Goal: Task Accomplishment & Management: Manage account settings

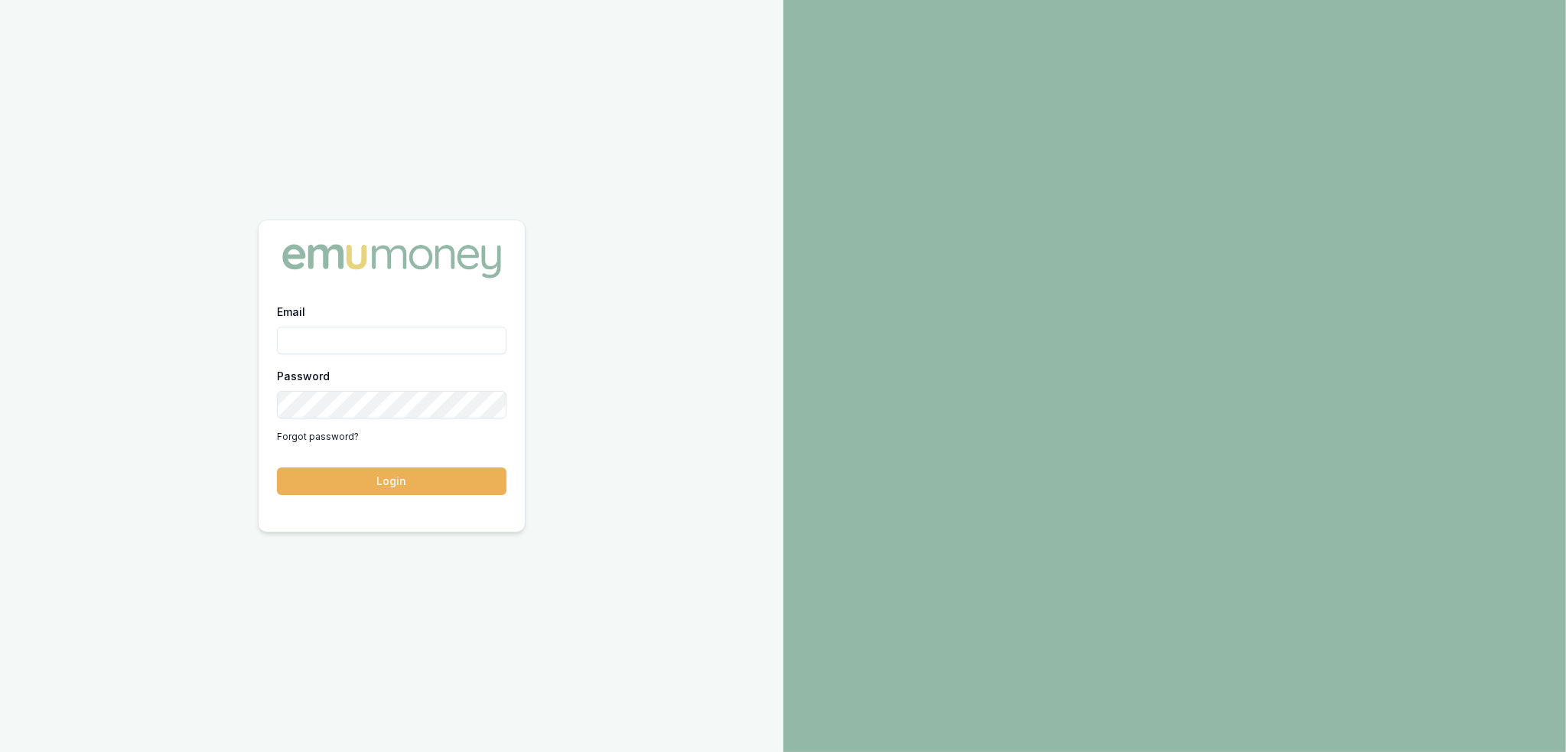
drag, startPoint x: 386, startPoint y: 344, endPoint x: 372, endPoint y: 353, distance: 17.2
click at [386, 342] on input "Email" at bounding box center [392, 341] width 230 height 28
type input "robyn.adams@emumoney.com.au"
click at [367, 474] on button "Login" at bounding box center [392, 482] width 230 height 28
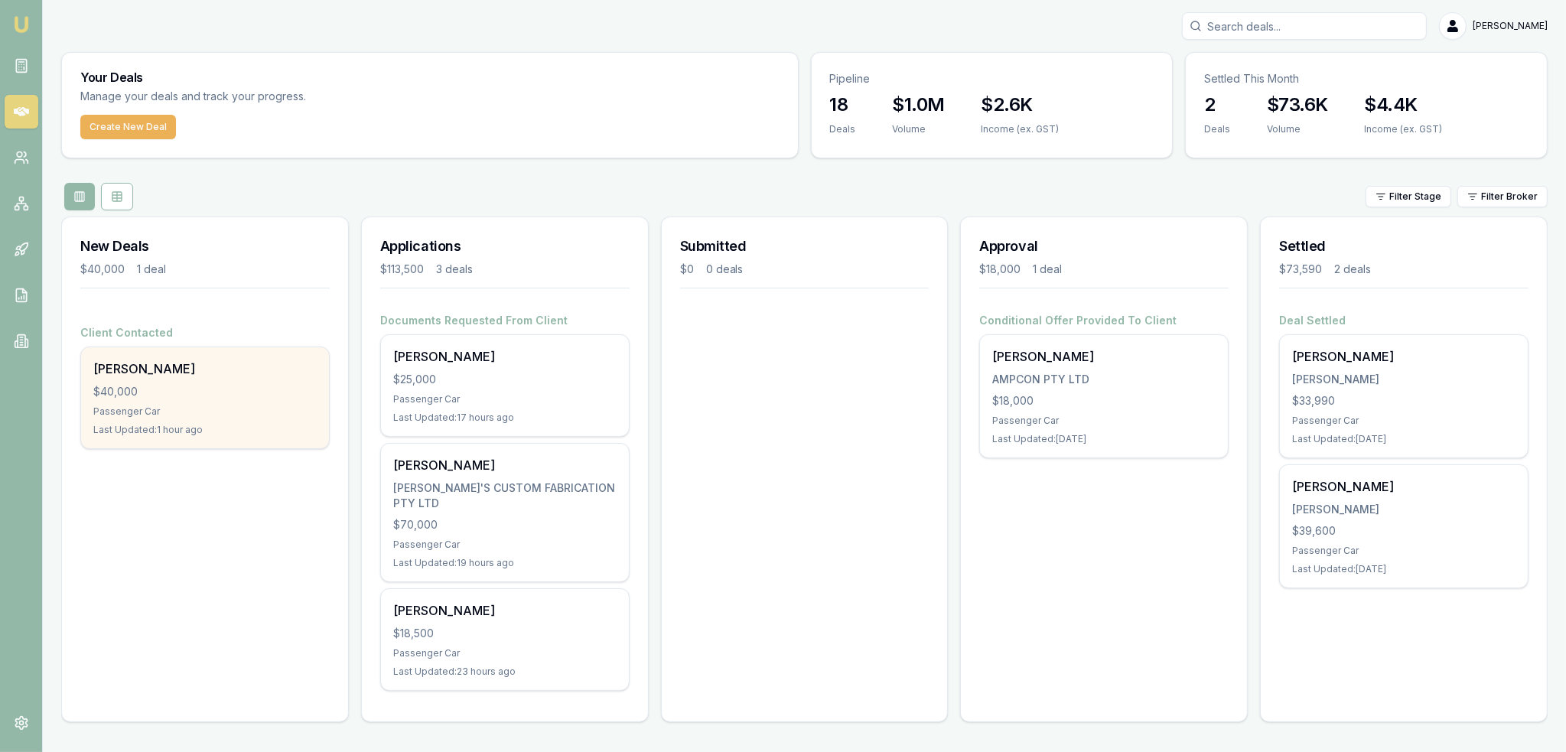
click at [254, 424] on div "Last Updated: 1 hour ago" at bounding box center [204, 430] width 223 height 12
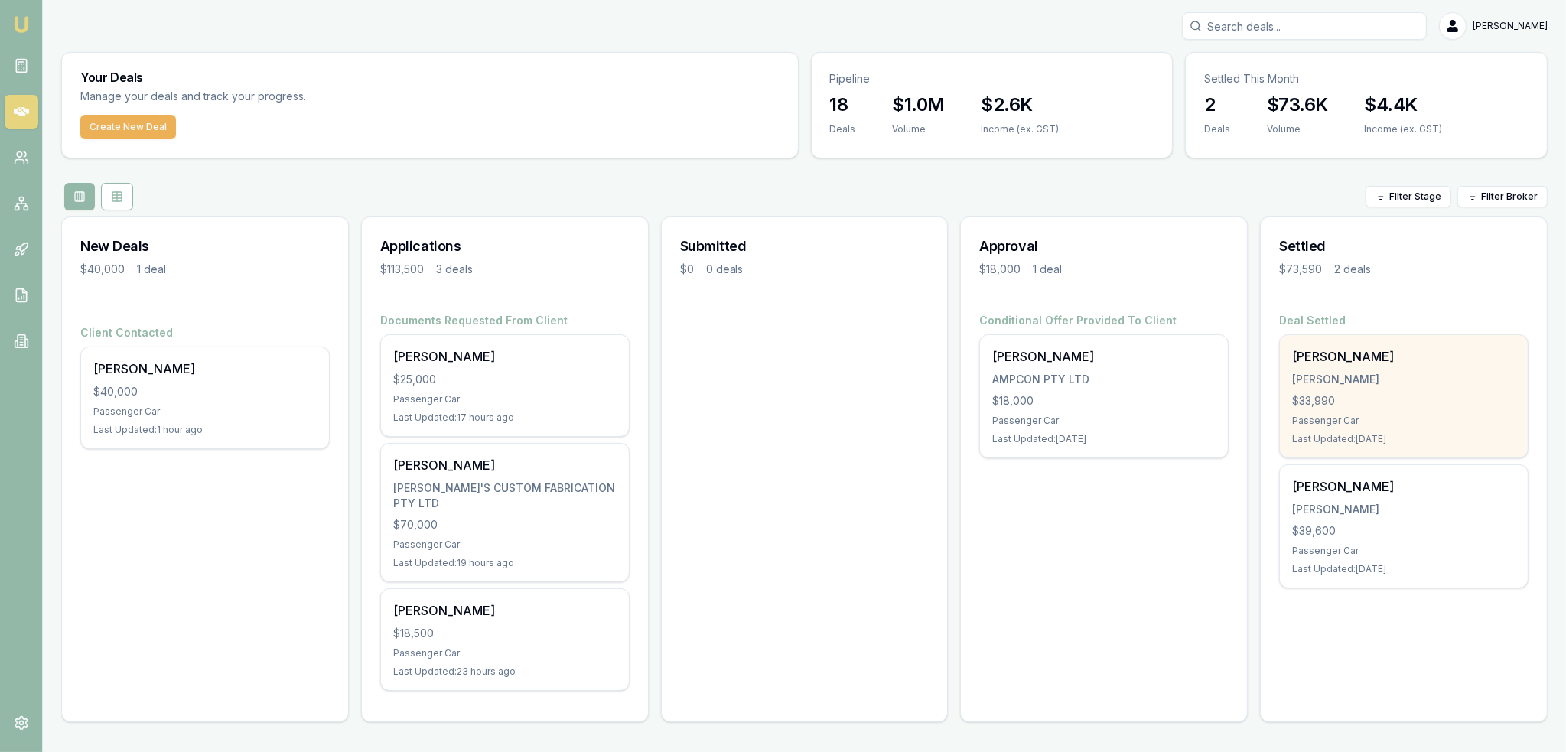
click at [1331, 385] on div "[PERSON_NAME]" at bounding box center [1403, 379] width 223 height 15
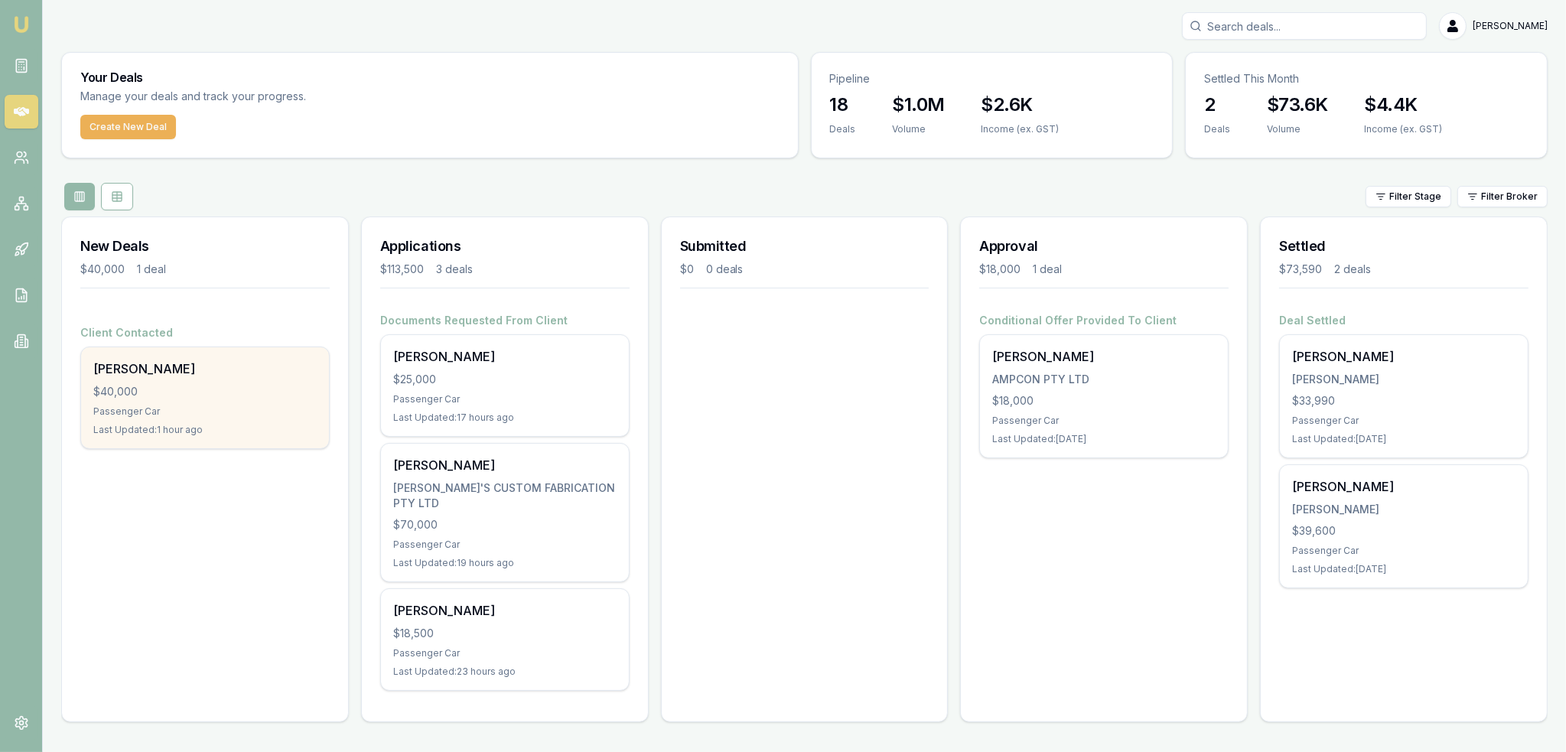
click at [213, 397] on div "$40,000" at bounding box center [204, 391] width 223 height 15
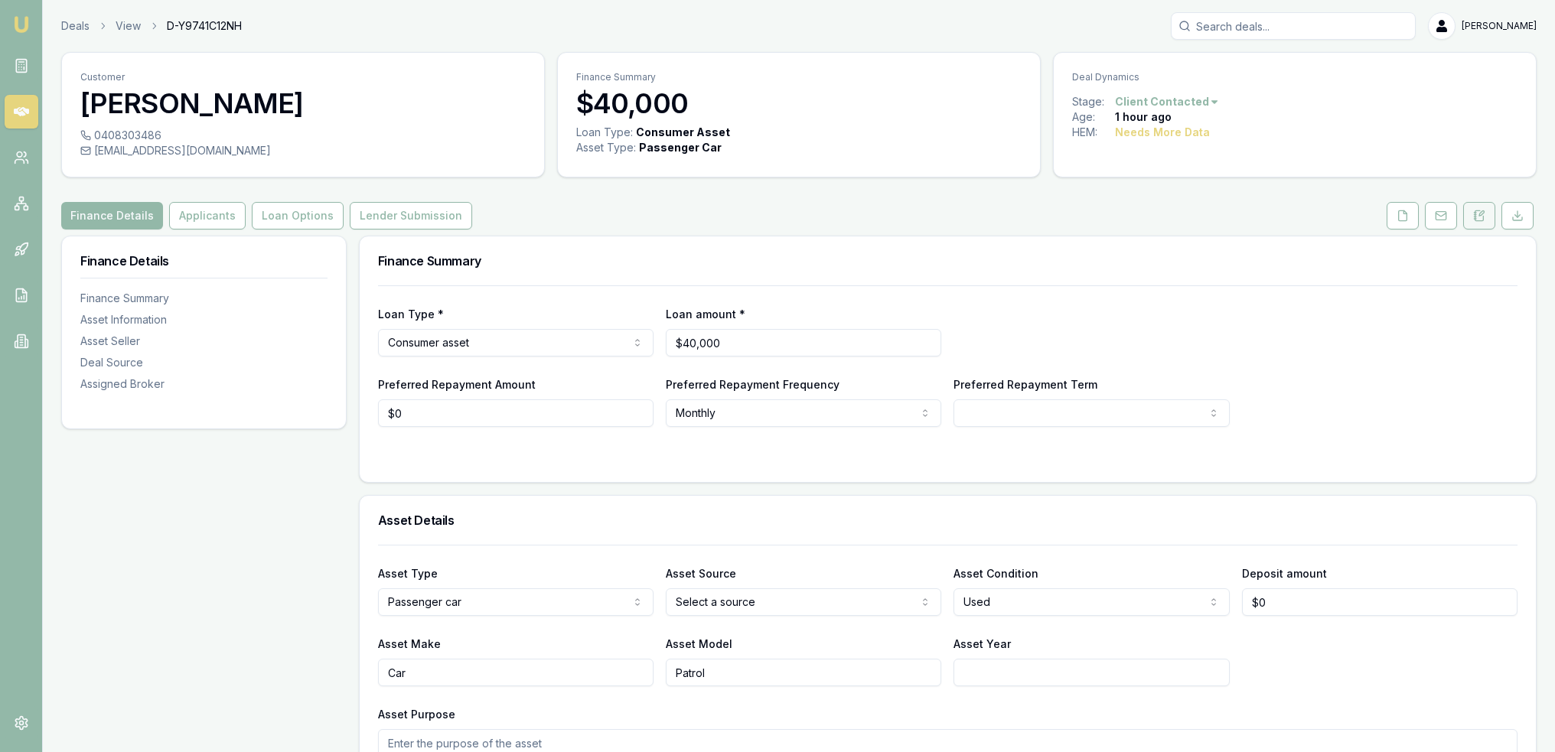
click at [1480, 224] on button at bounding box center [1479, 216] width 32 height 28
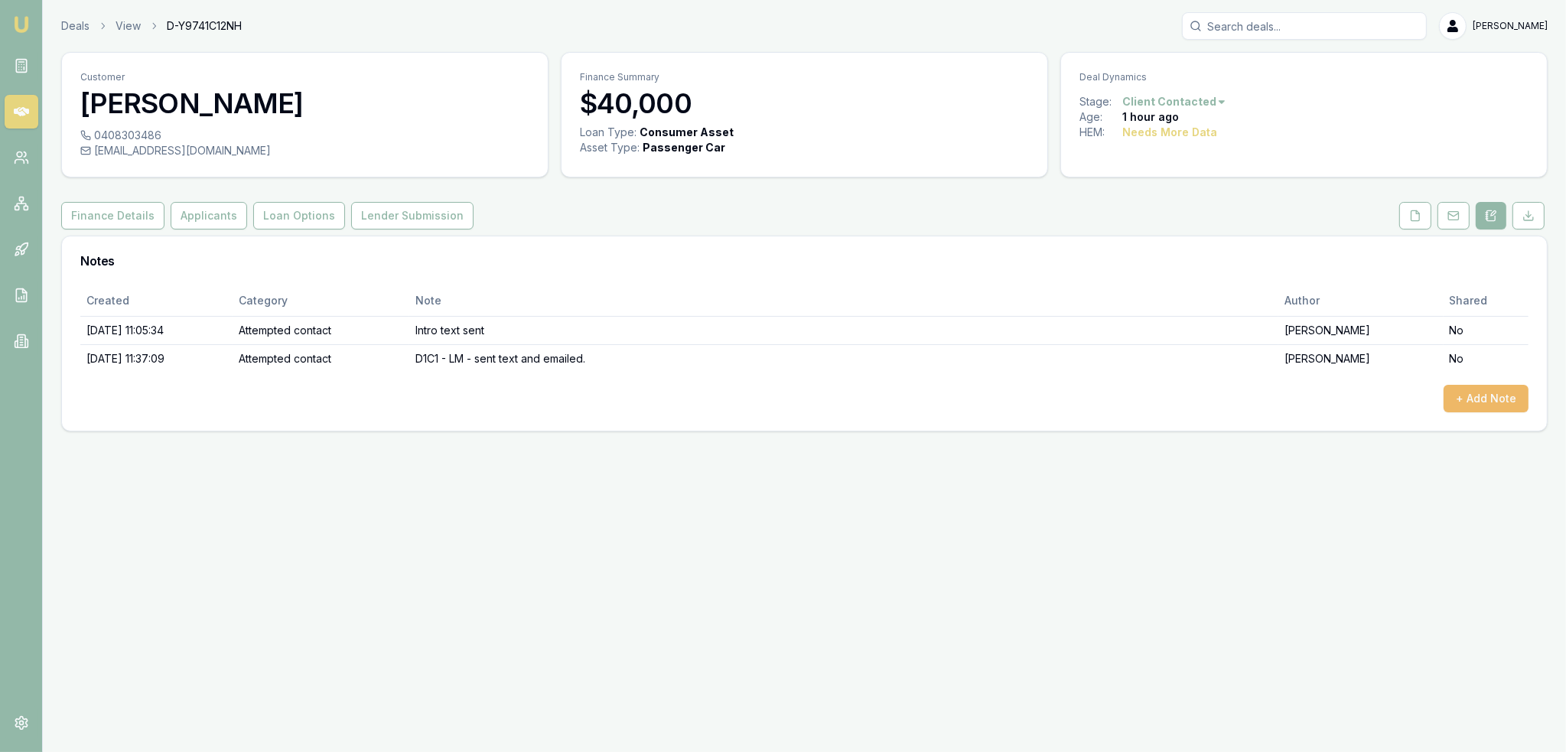
click at [1481, 400] on button "+ Add Note" at bounding box center [1486, 399] width 85 height 28
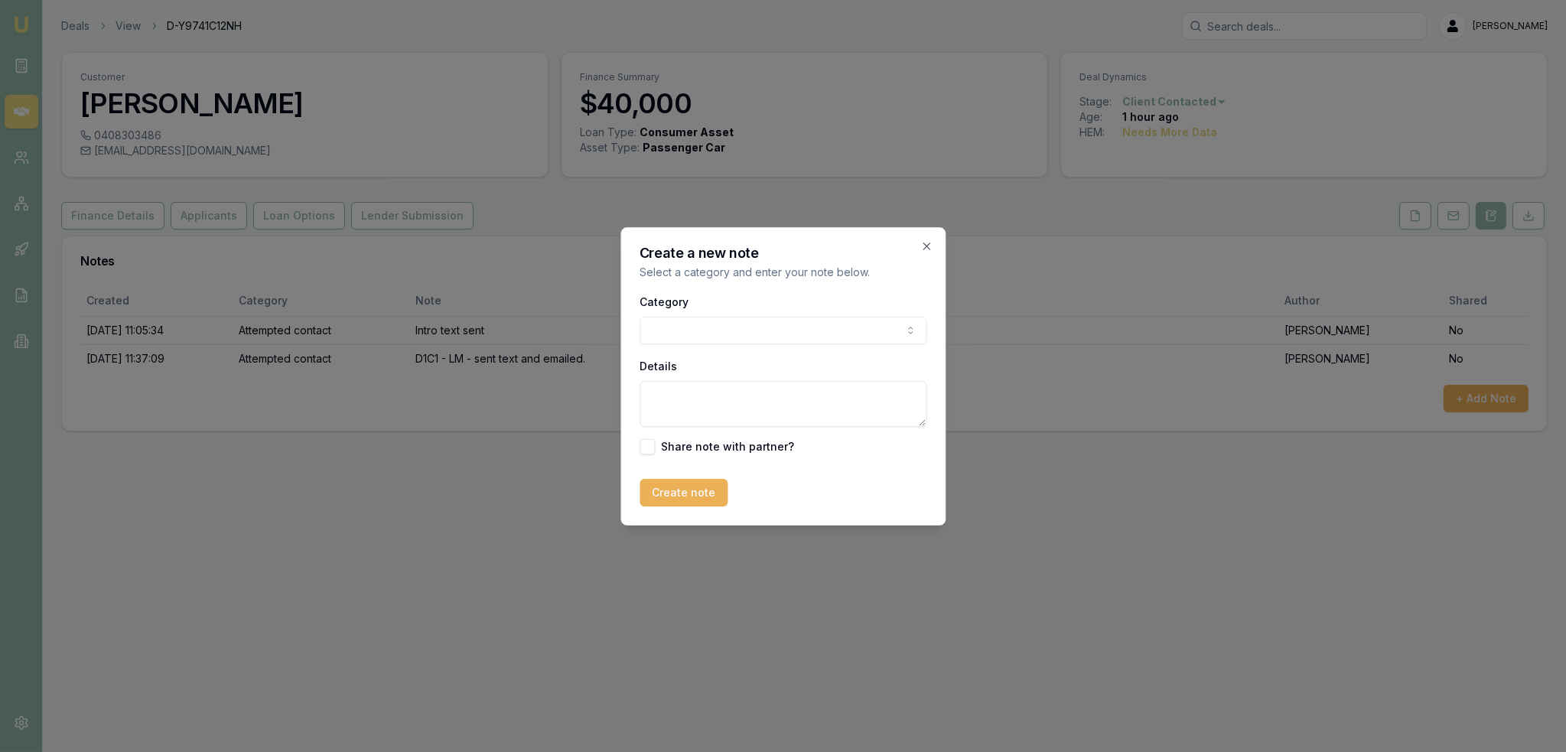
click at [814, 330] on body "Emu Broker Deals View D-Y9741C12NH Robyn Adams Toggle Menu Customer Maddisson W…" at bounding box center [783, 376] width 1566 height 752
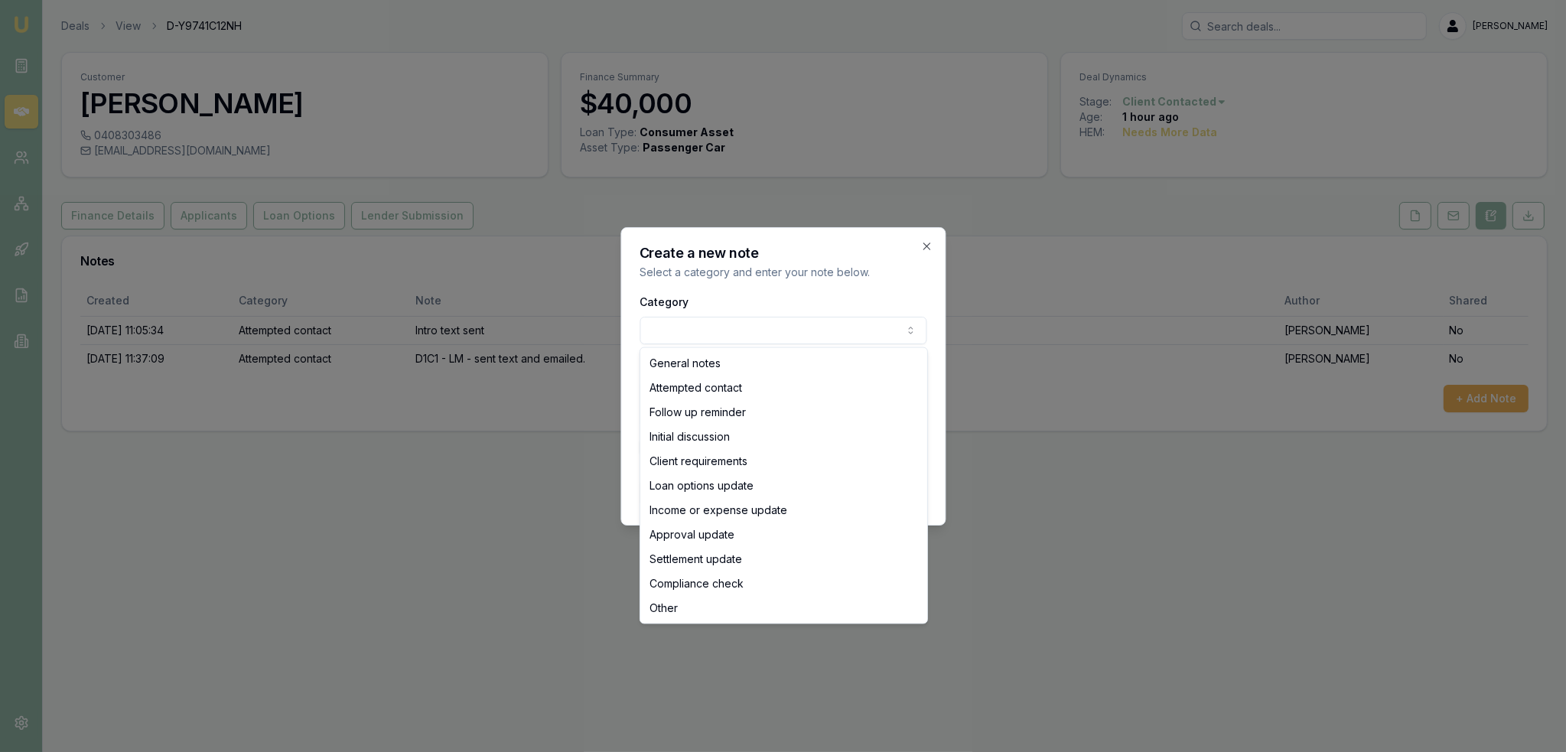
select select "ATTEMPTED_CONTACT"
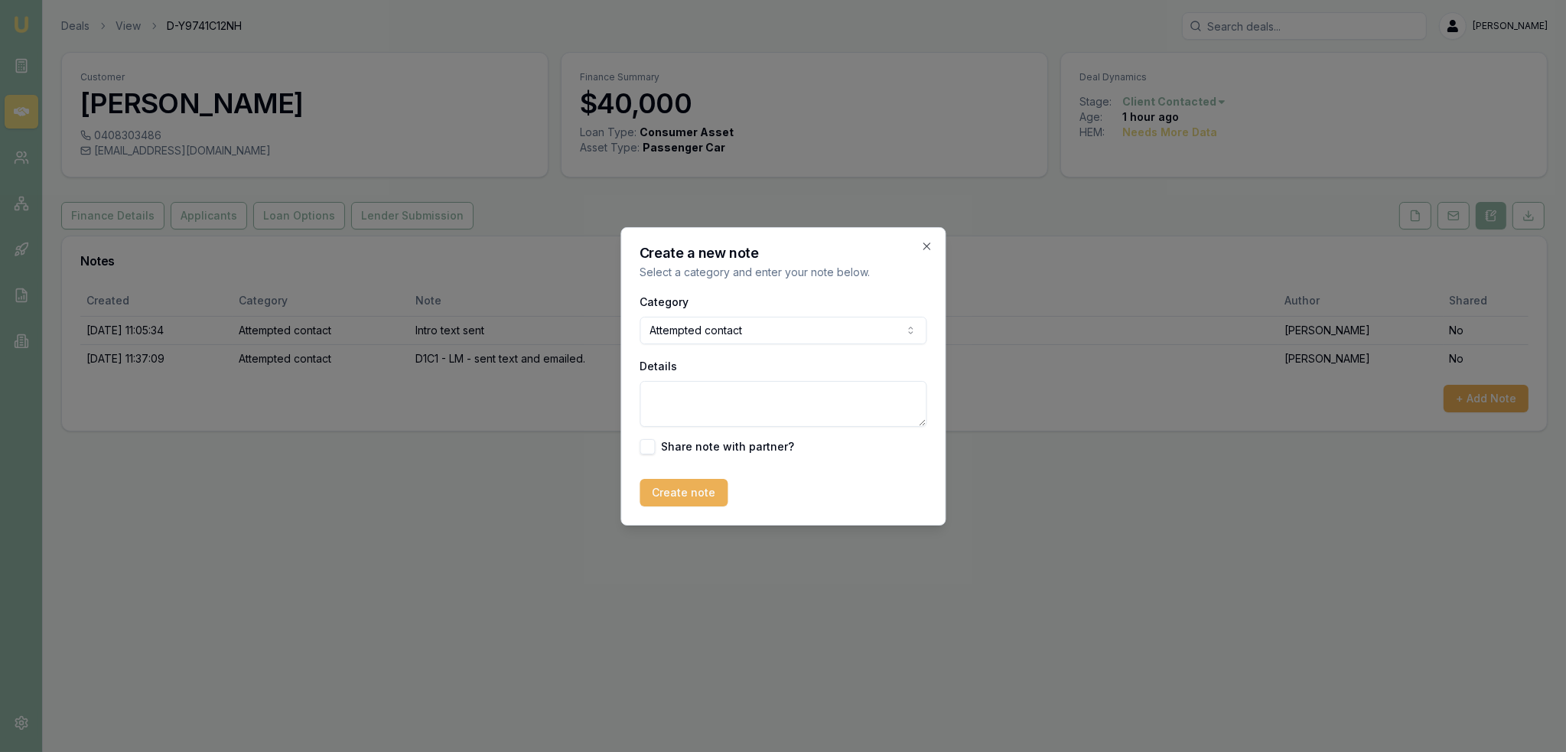
click at [716, 397] on textarea "Details" at bounding box center [783, 404] width 287 height 46
type textarea "D1C2 - LM"
click at [672, 491] on button "Create note" at bounding box center [684, 493] width 88 height 28
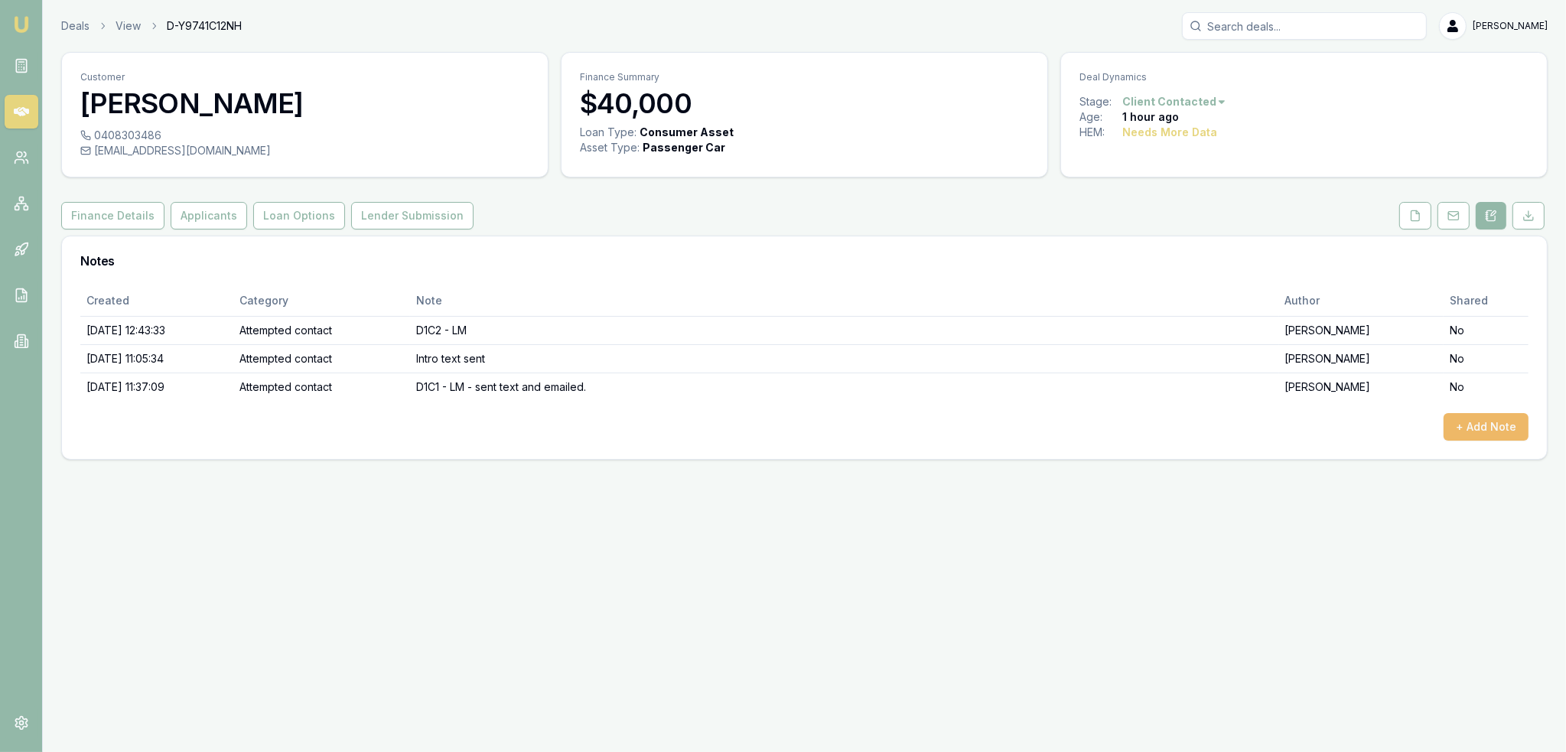
click at [1486, 436] on button "+ Add Note" at bounding box center [1486, 427] width 85 height 28
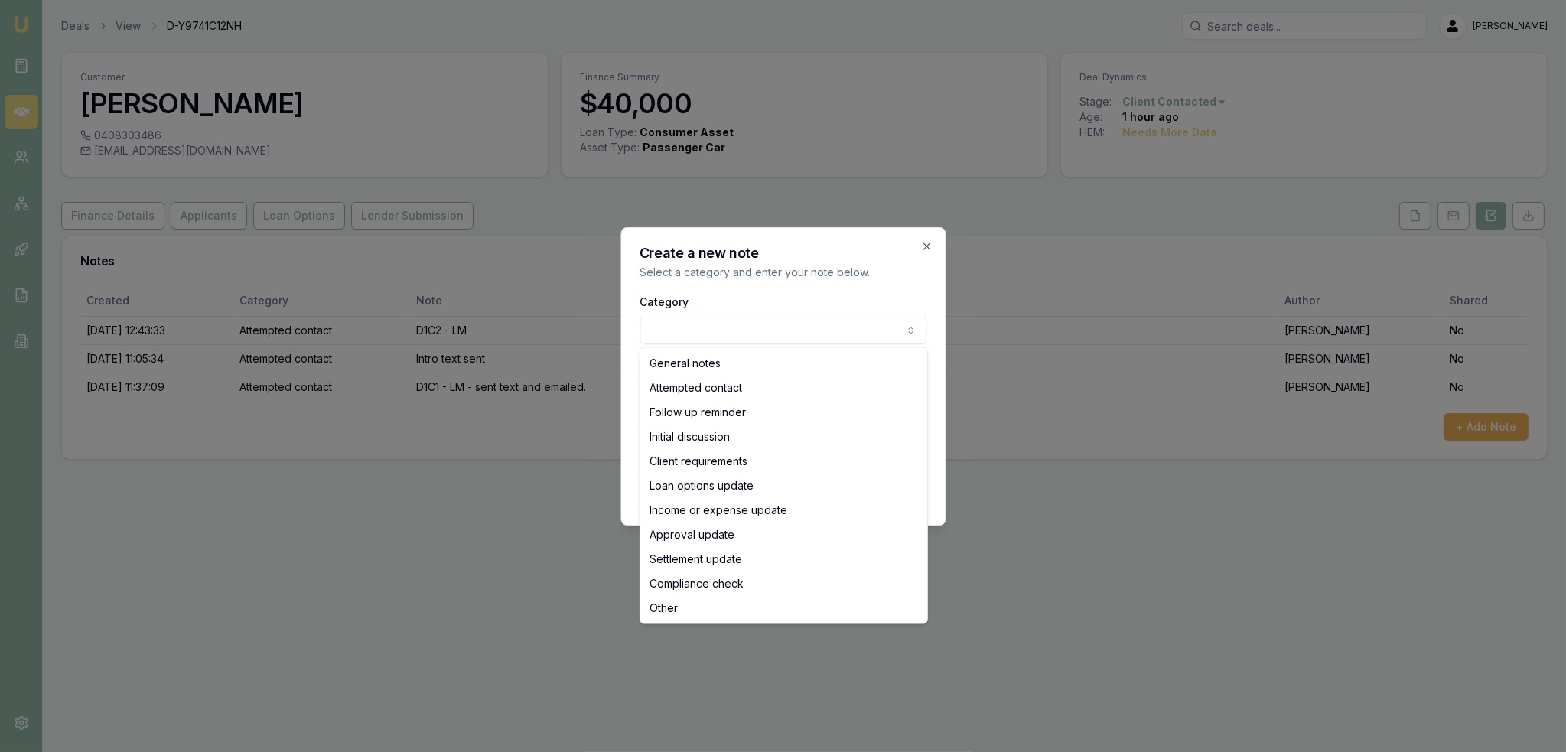
click at [790, 334] on body "Emu Broker Deals View D-Y9741C12NH Robyn Adams Toggle Menu Customer Maddisson W…" at bounding box center [783, 376] width 1566 height 752
select select "ATTEMPTED_CONTACT"
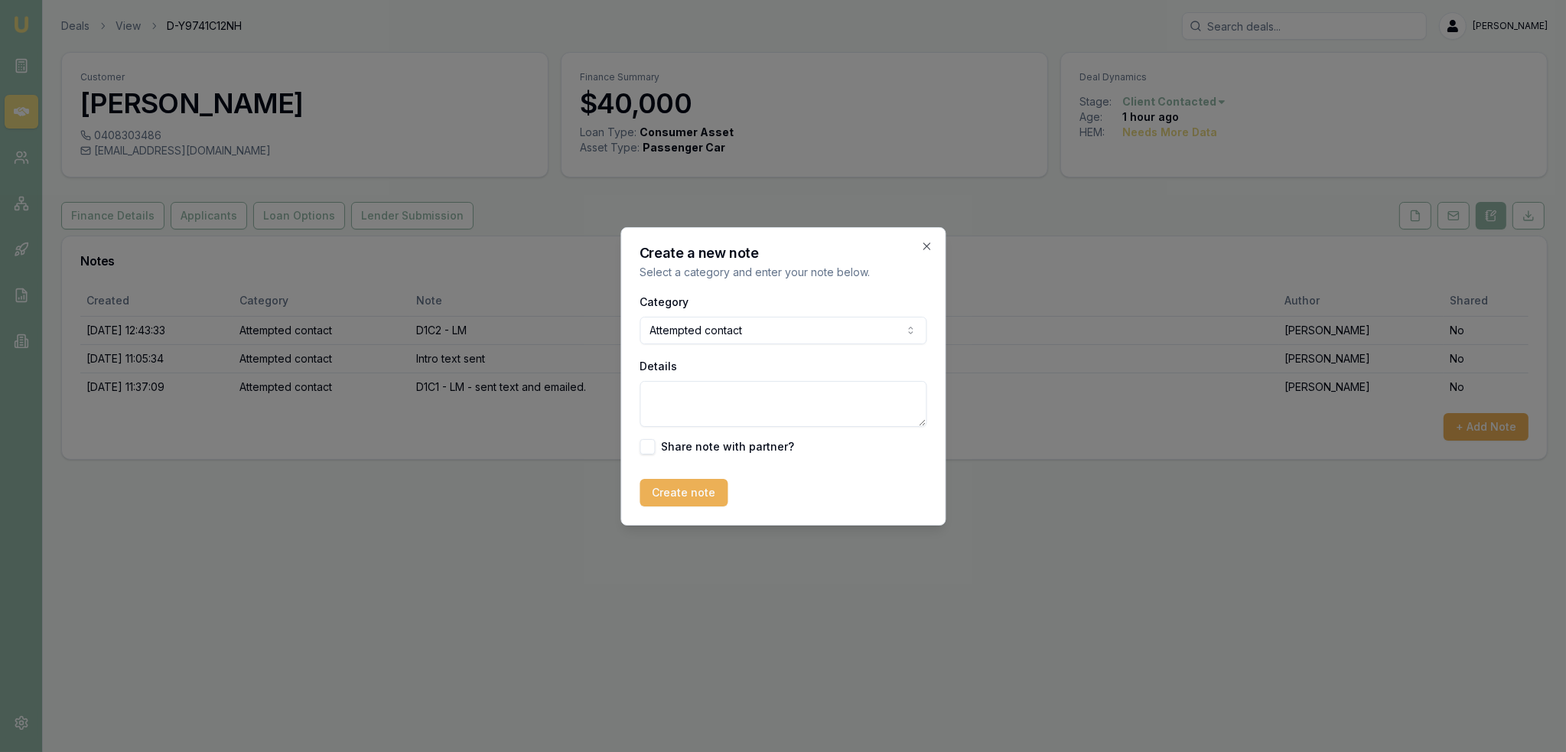
click at [701, 408] on textarea "Details" at bounding box center [783, 404] width 287 height 46
click at [927, 244] on icon "button" at bounding box center [926, 246] width 7 height 7
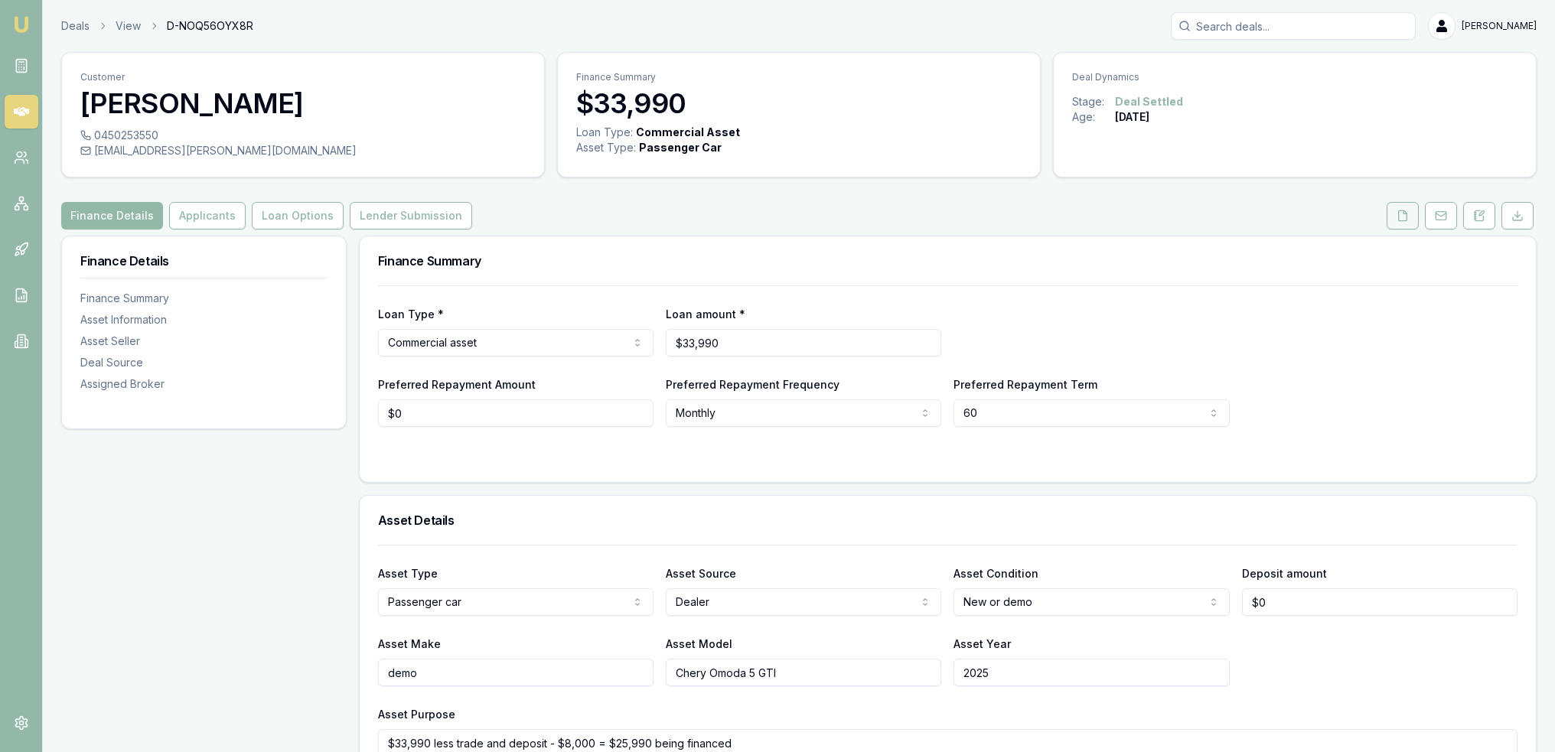
click at [1404, 219] on icon at bounding box center [1402, 216] width 12 height 12
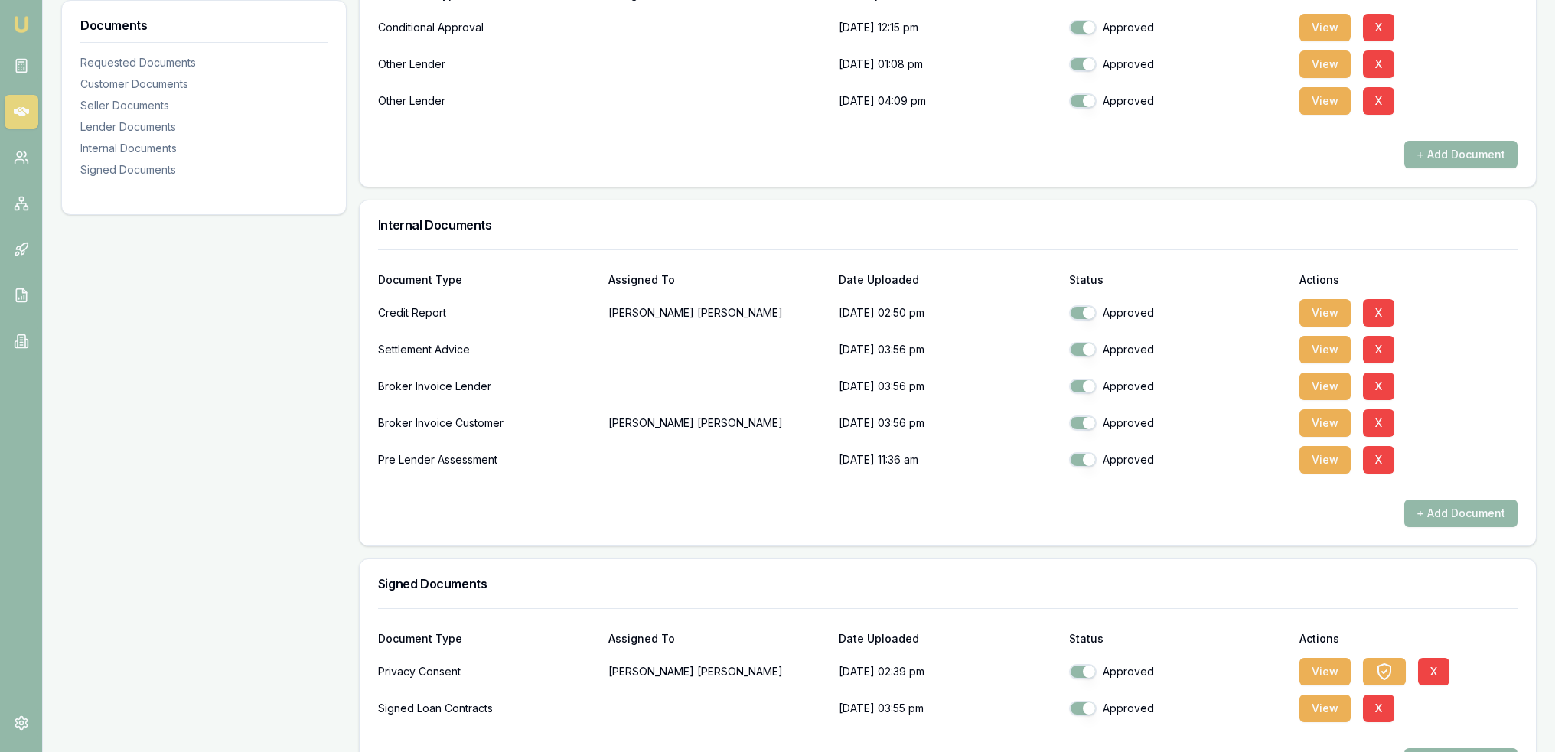
scroll to position [1120, 0]
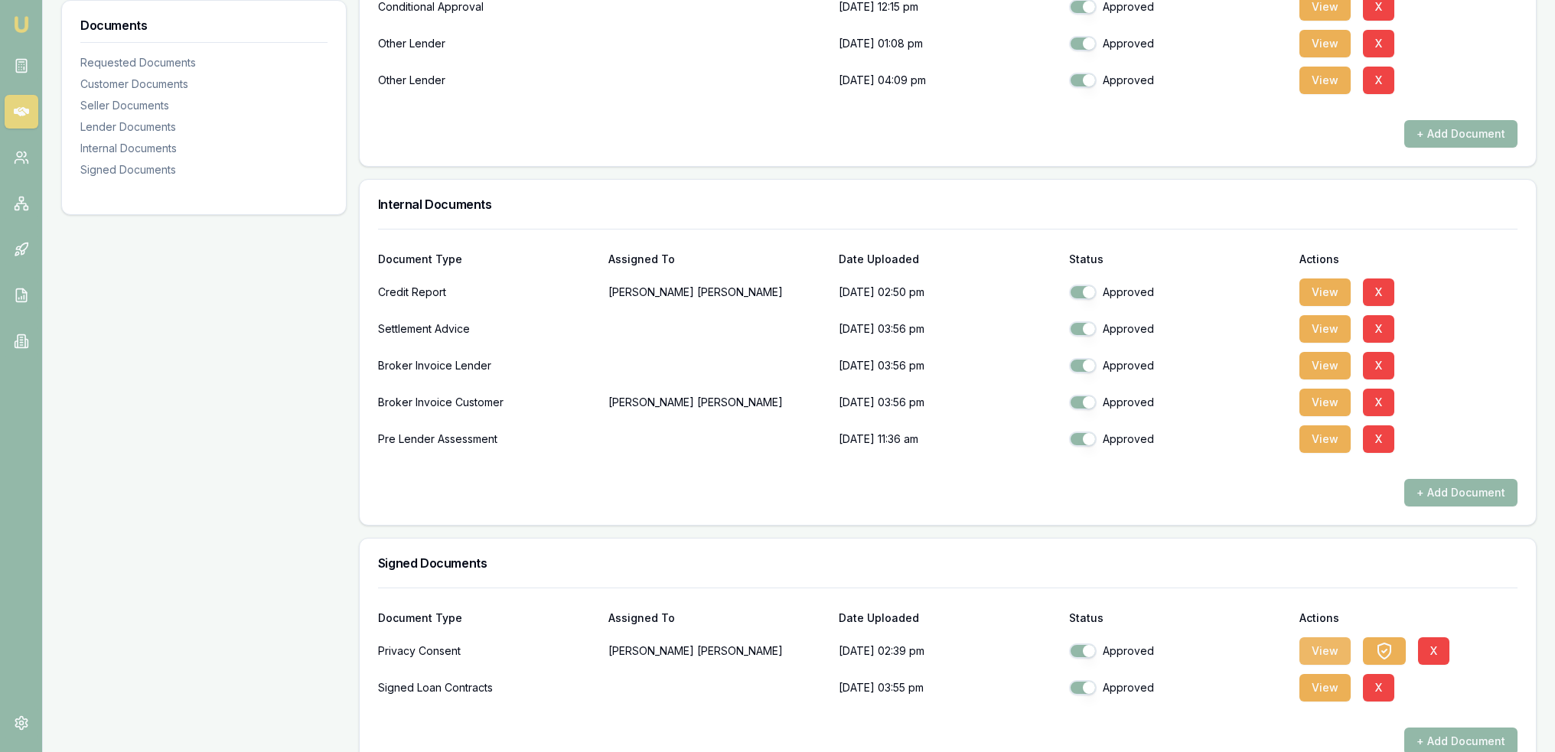
click at [1305, 650] on button "View" at bounding box center [1324, 651] width 51 height 28
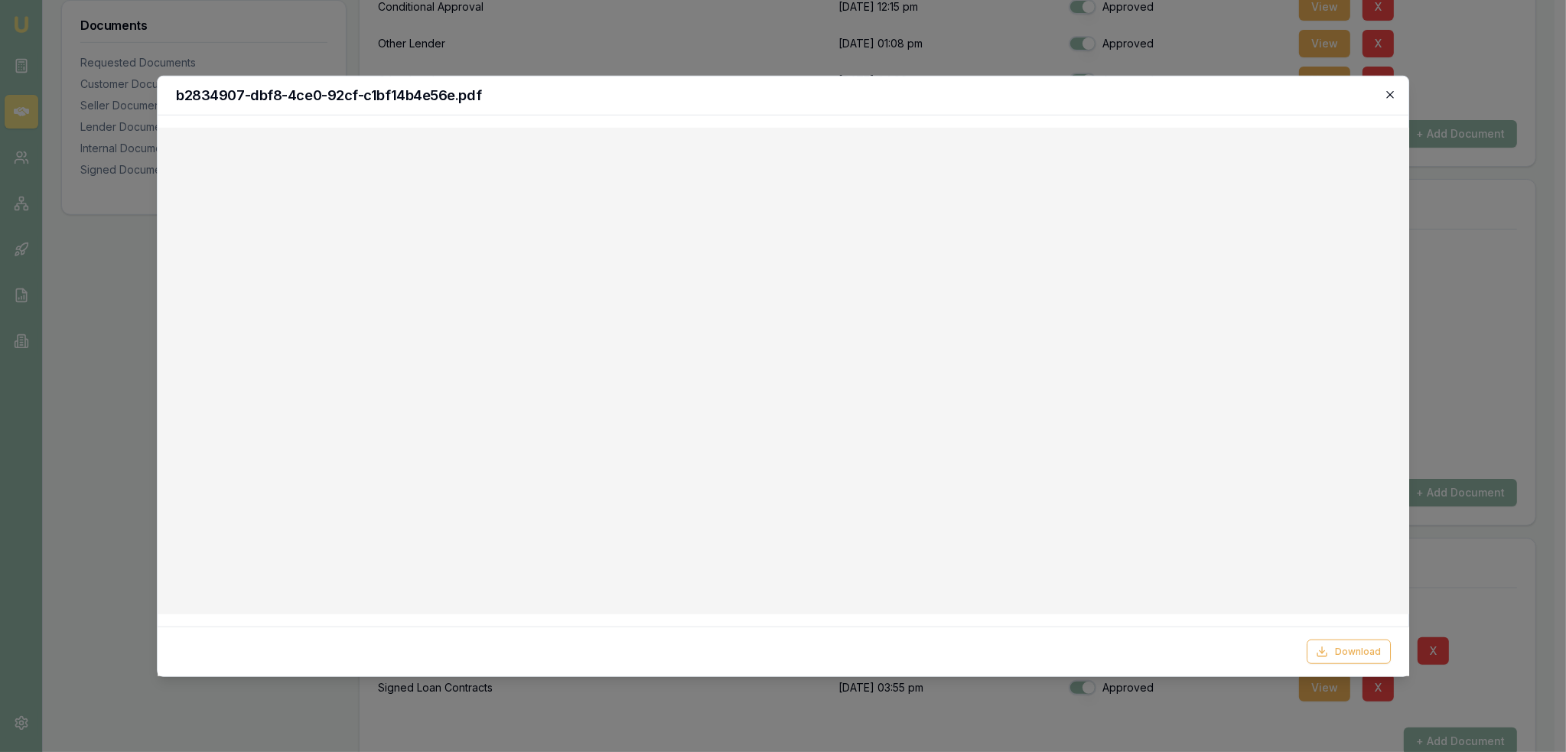
click at [1386, 97] on icon "button" at bounding box center [1390, 94] width 12 height 12
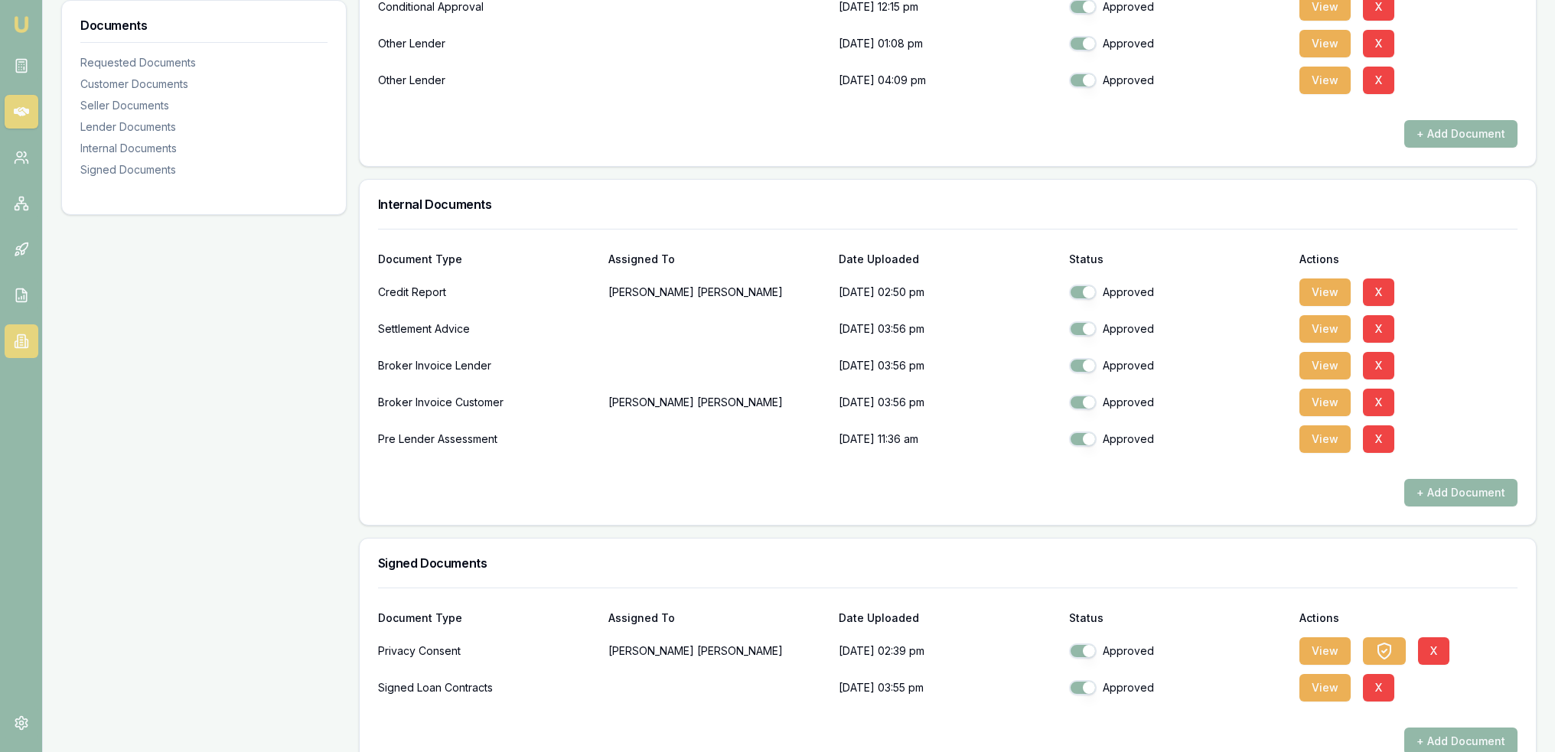
click at [18, 335] on icon at bounding box center [22, 341] width 8 height 13
